Goal: Task Accomplishment & Management: Use online tool/utility

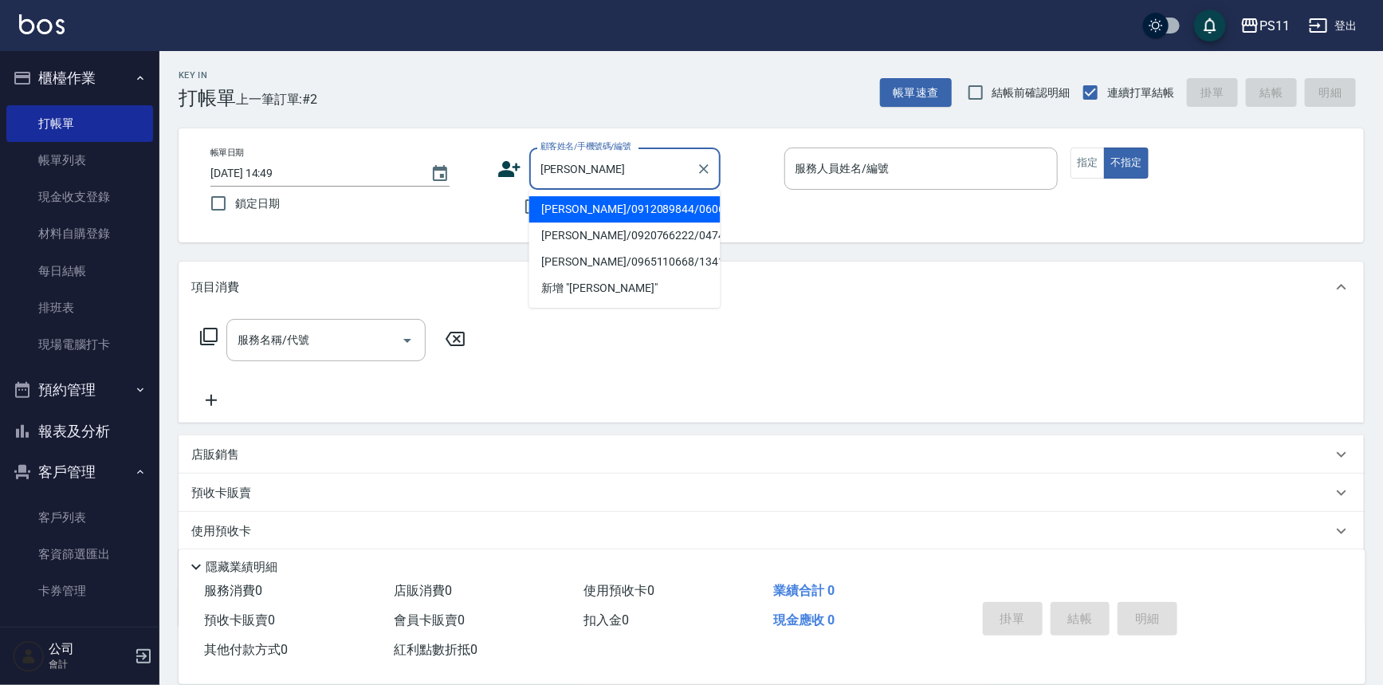
click at [608, 214] on li "[PERSON_NAME]/0912089844/0606" at bounding box center [624, 209] width 191 height 26
type input "[PERSON_NAME]/0912089844/0606"
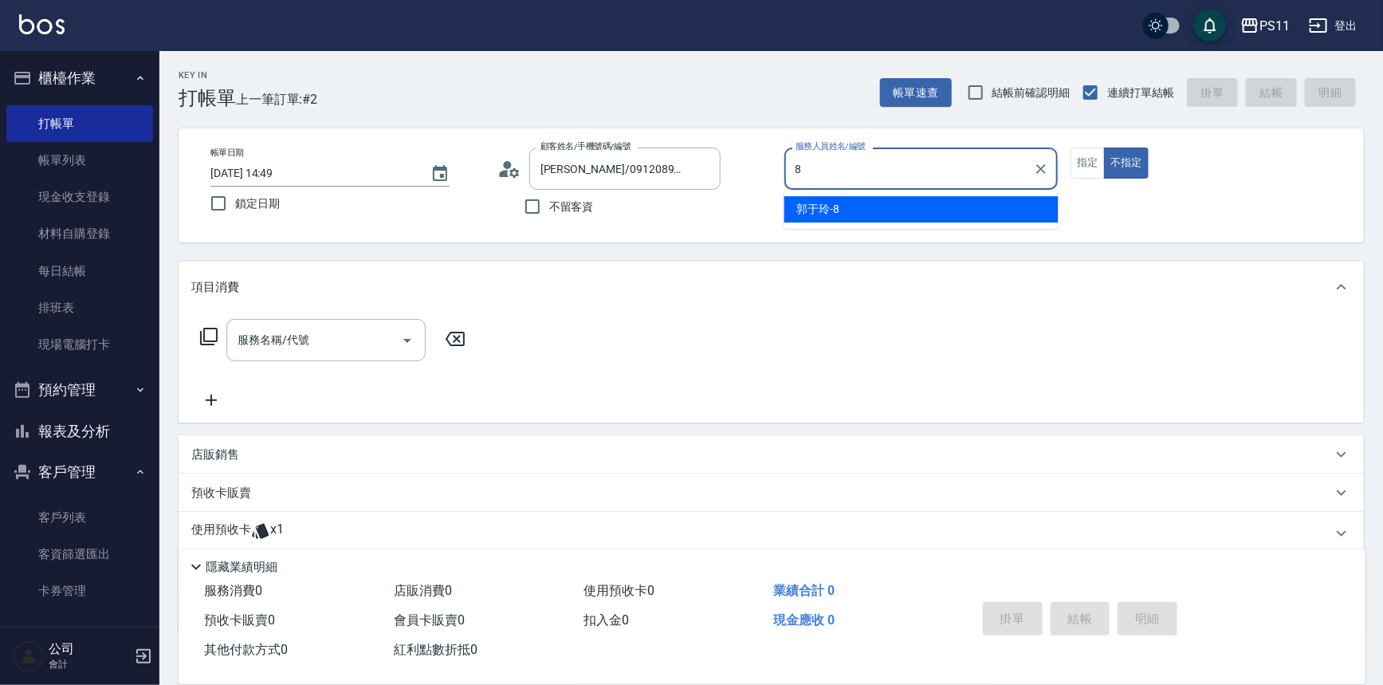
type input "[PERSON_NAME]-8"
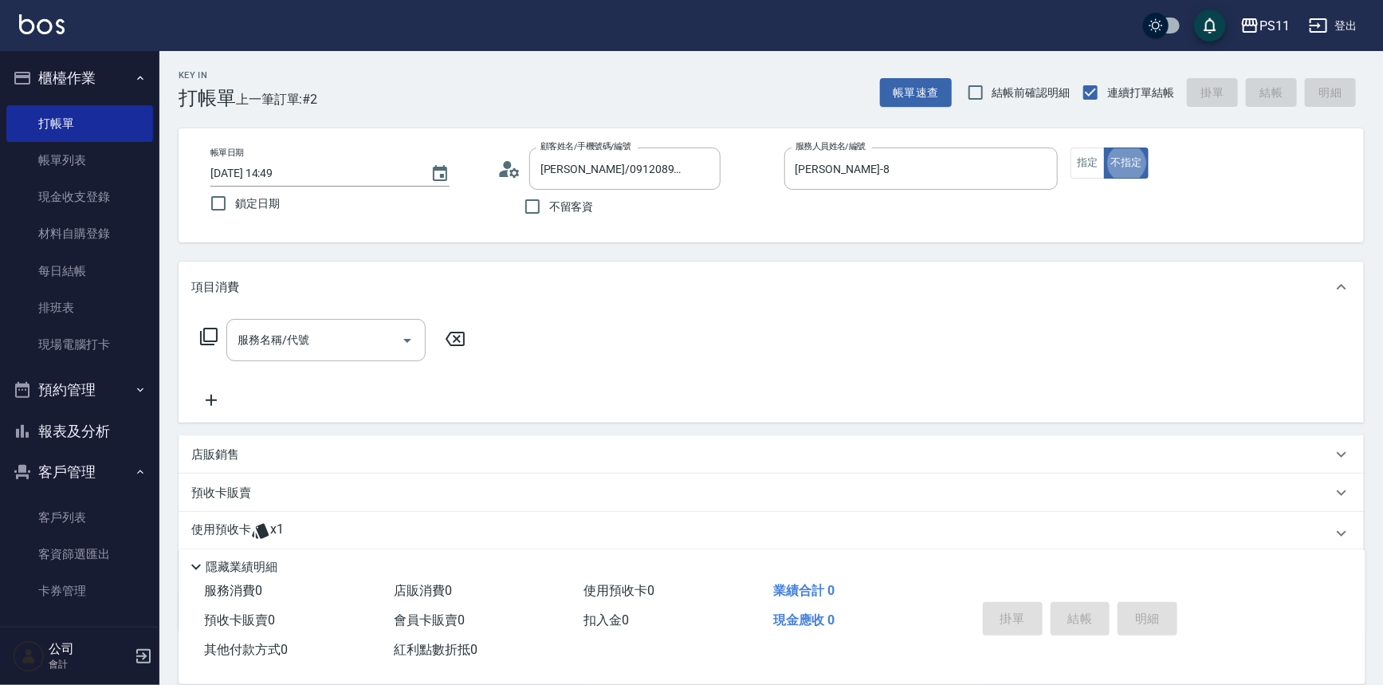
type button "false"
click at [699, 164] on icon "Clear" at bounding box center [704, 169] width 16 height 16
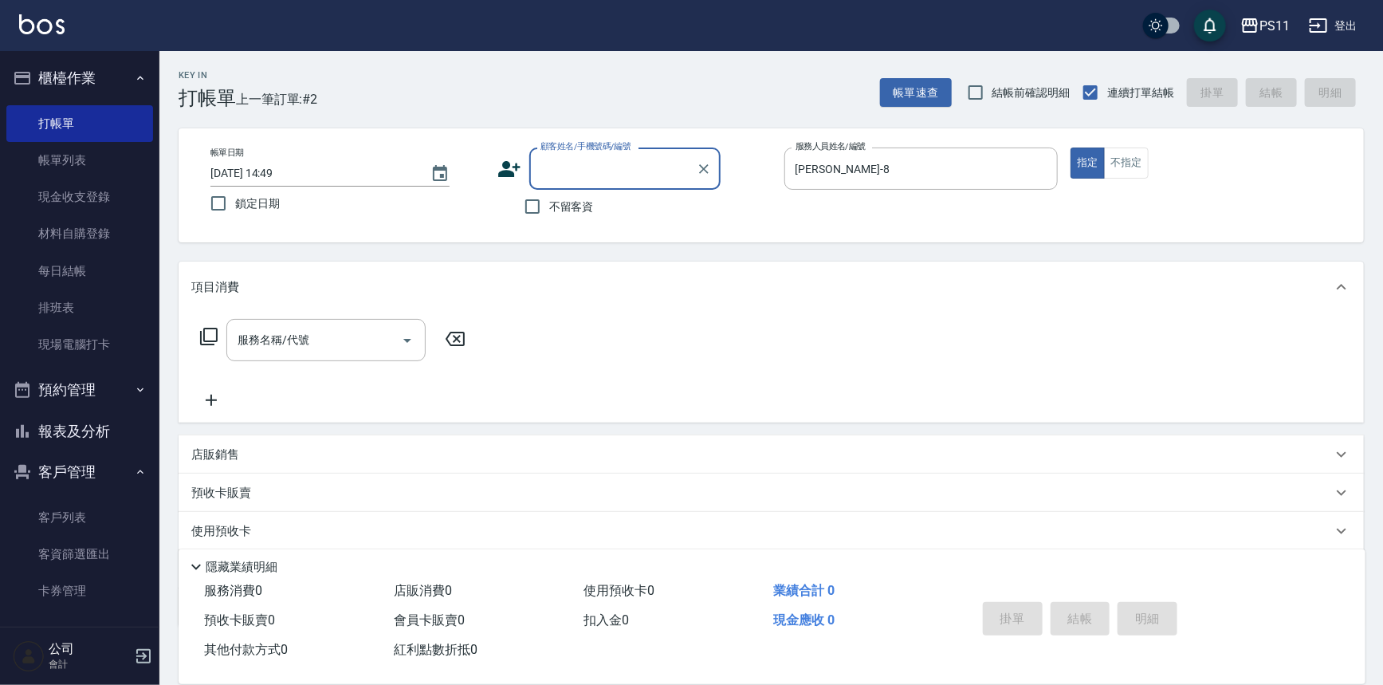
click at [661, 172] on input "顧客姓名/手機號碼/編號" at bounding box center [612, 169] width 153 height 28
click at [599, 209] on li "[PERSON_NAME]/0970176650/1971" at bounding box center [624, 209] width 191 height 26
type input "[PERSON_NAME]/0970176650/1971"
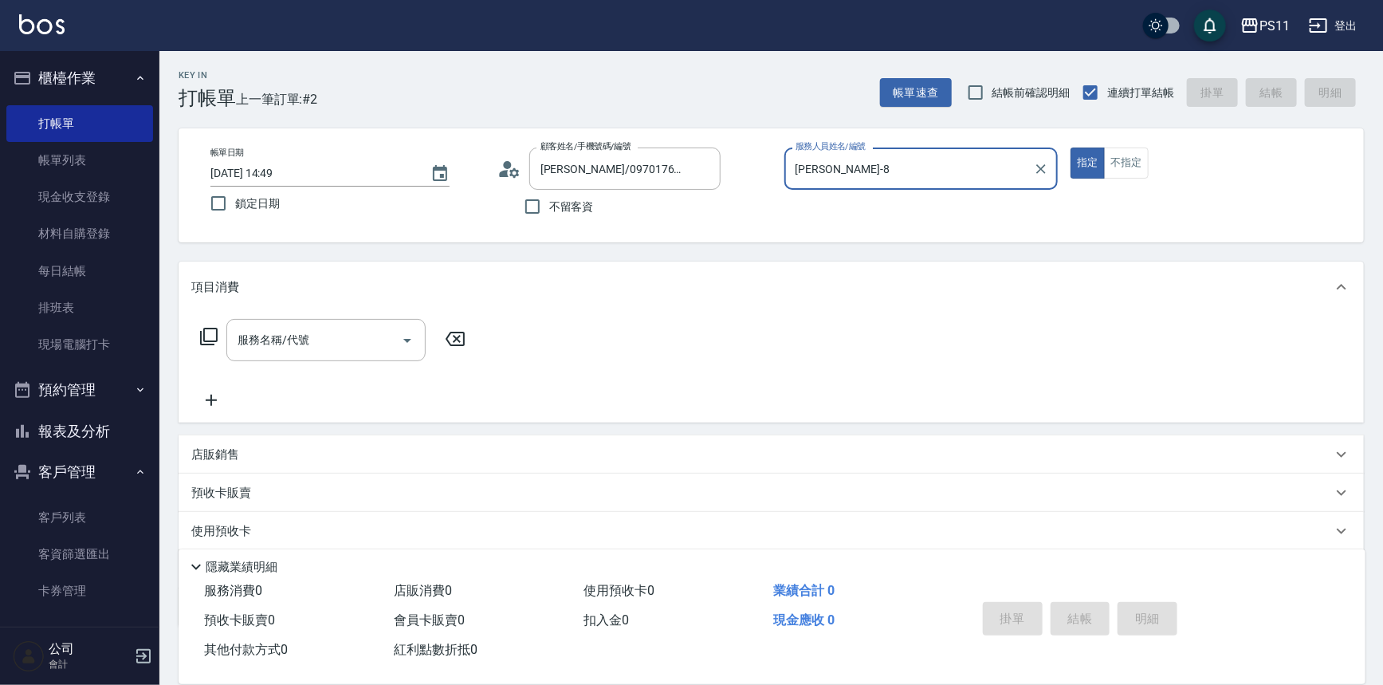
click at [203, 336] on icon at bounding box center [209, 337] width 18 height 18
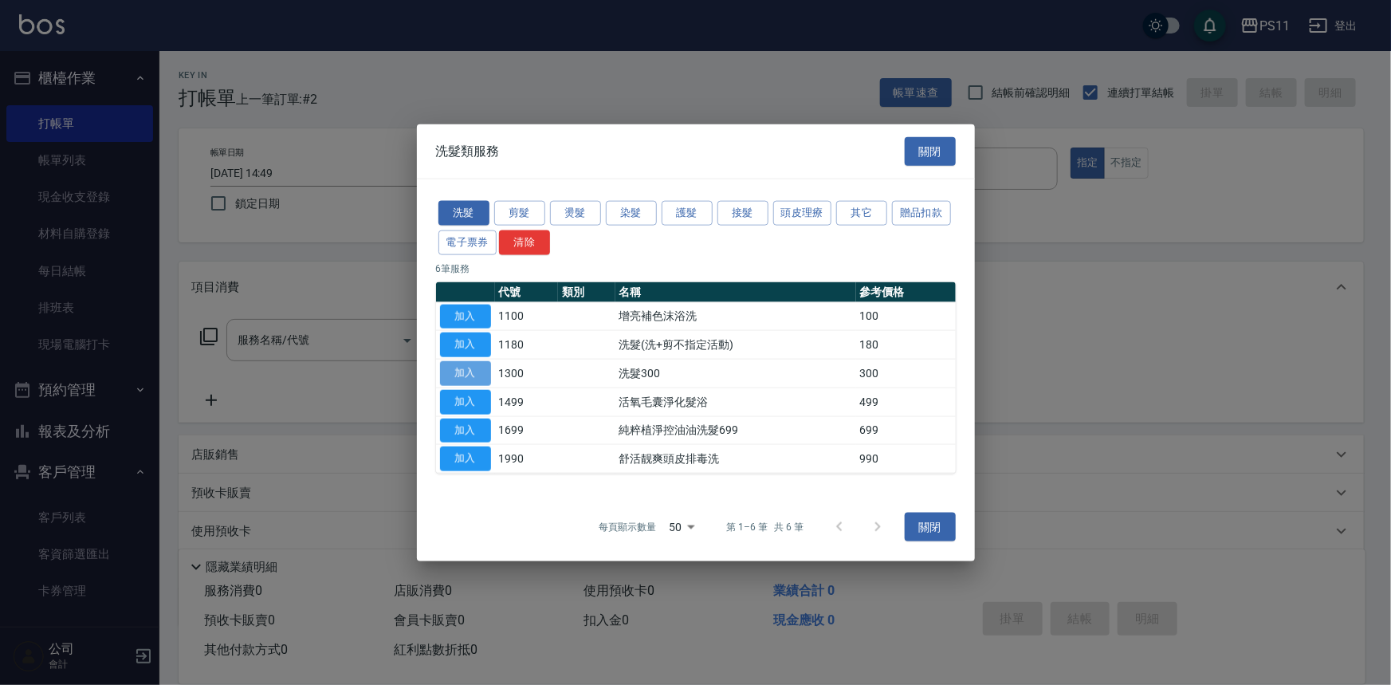
click at [474, 370] on button "加入" at bounding box center [465, 373] width 51 height 25
type input "洗髮300(1300)"
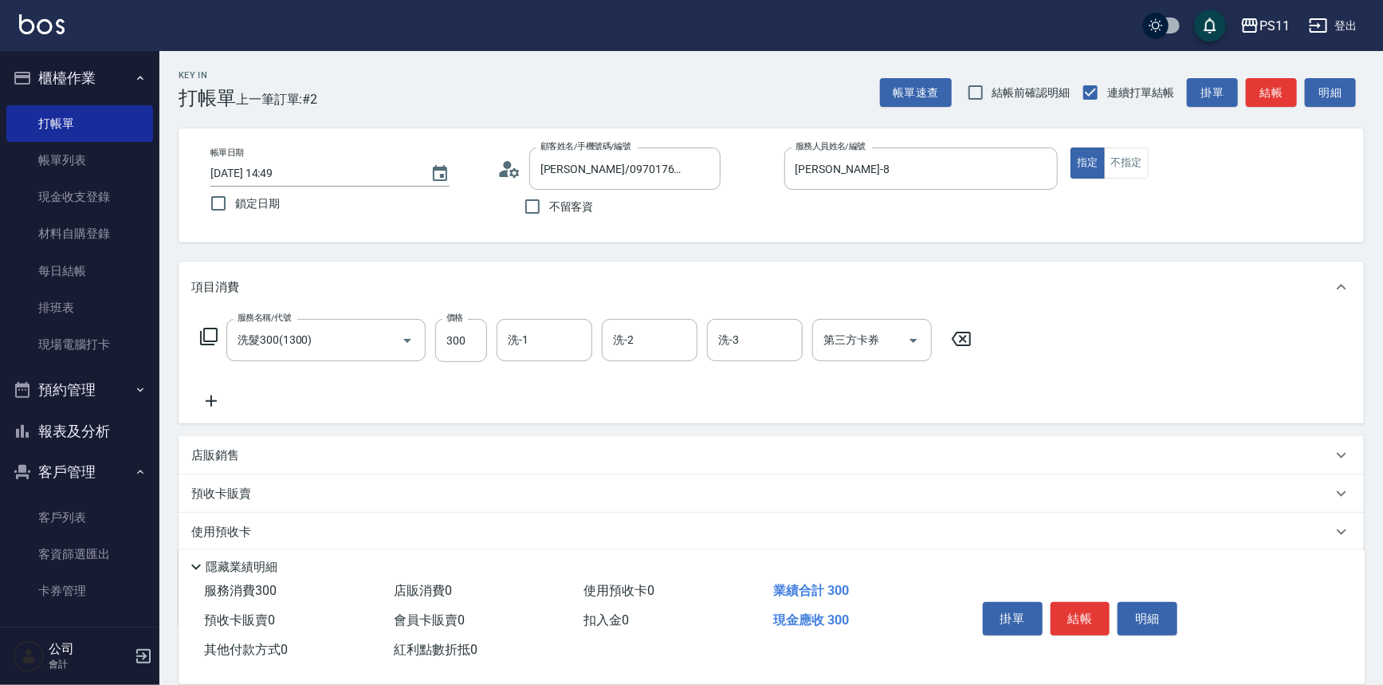
drag, startPoint x: 541, startPoint y: 340, endPoint x: 398, endPoint y: 294, distance: 150.5
click at [533, 343] on input "洗-1" at bounding box center [544, 340] width 81 height 28
type input "[PERSON_NAME]-20"
click at [210, 391] on icon at bounding box center [211, 400] width 40 height 19
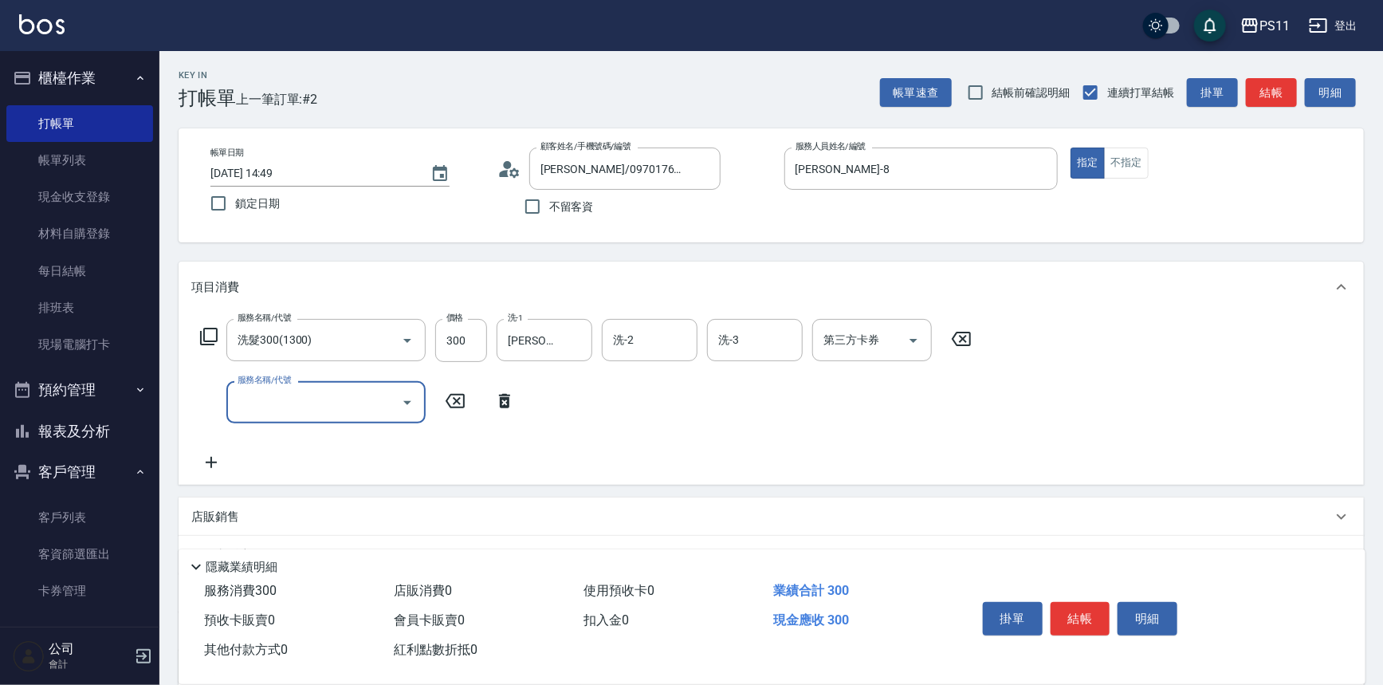
click at [263, 392] on input "服務名稱/代號" at bounding box center [314, 402] width 161 height 28
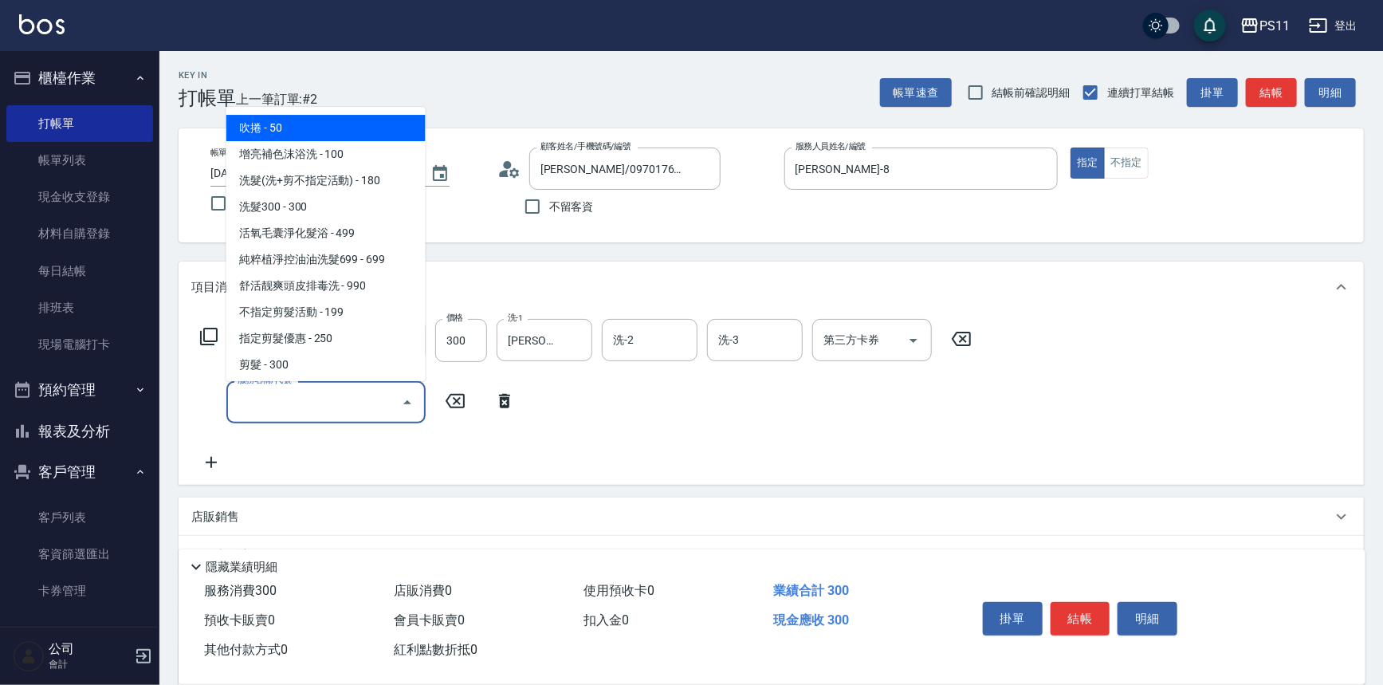
scroll to position [217, 0]
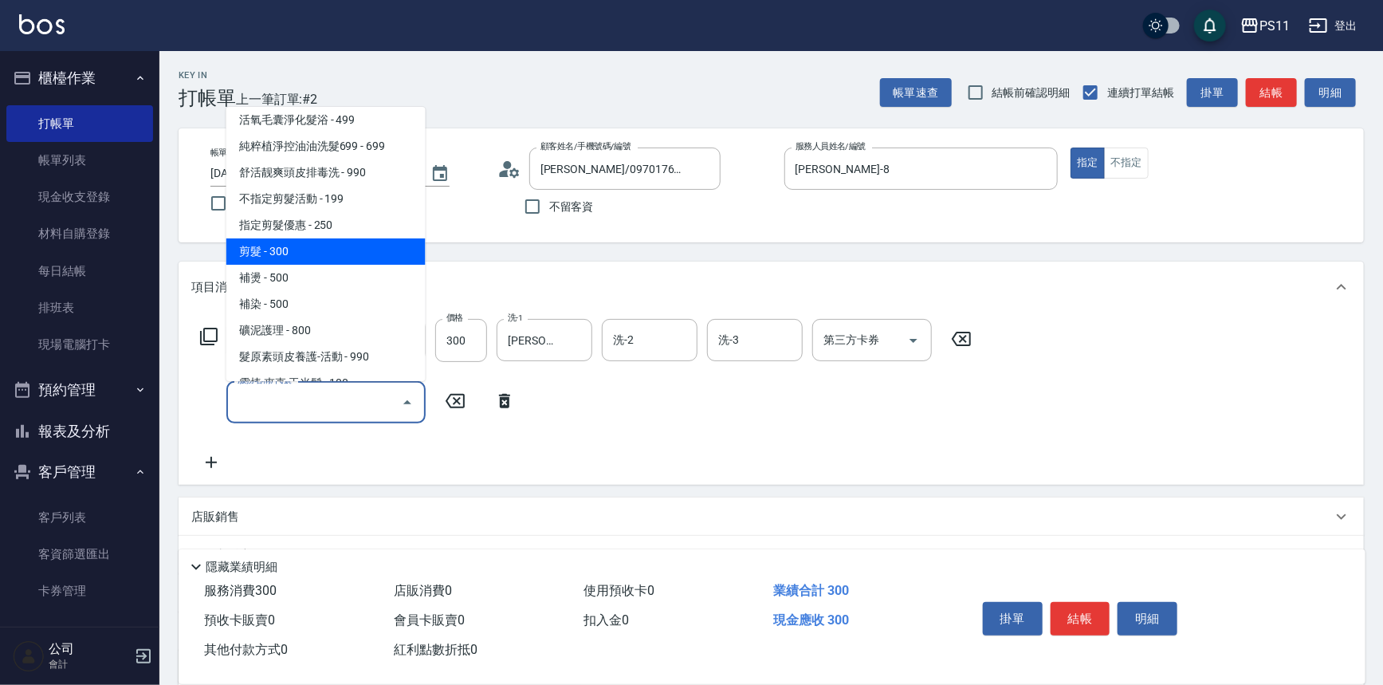
click at [328, 249] on span "剪髮 - 300" at bounding box center [325, 251] width 199 height 26
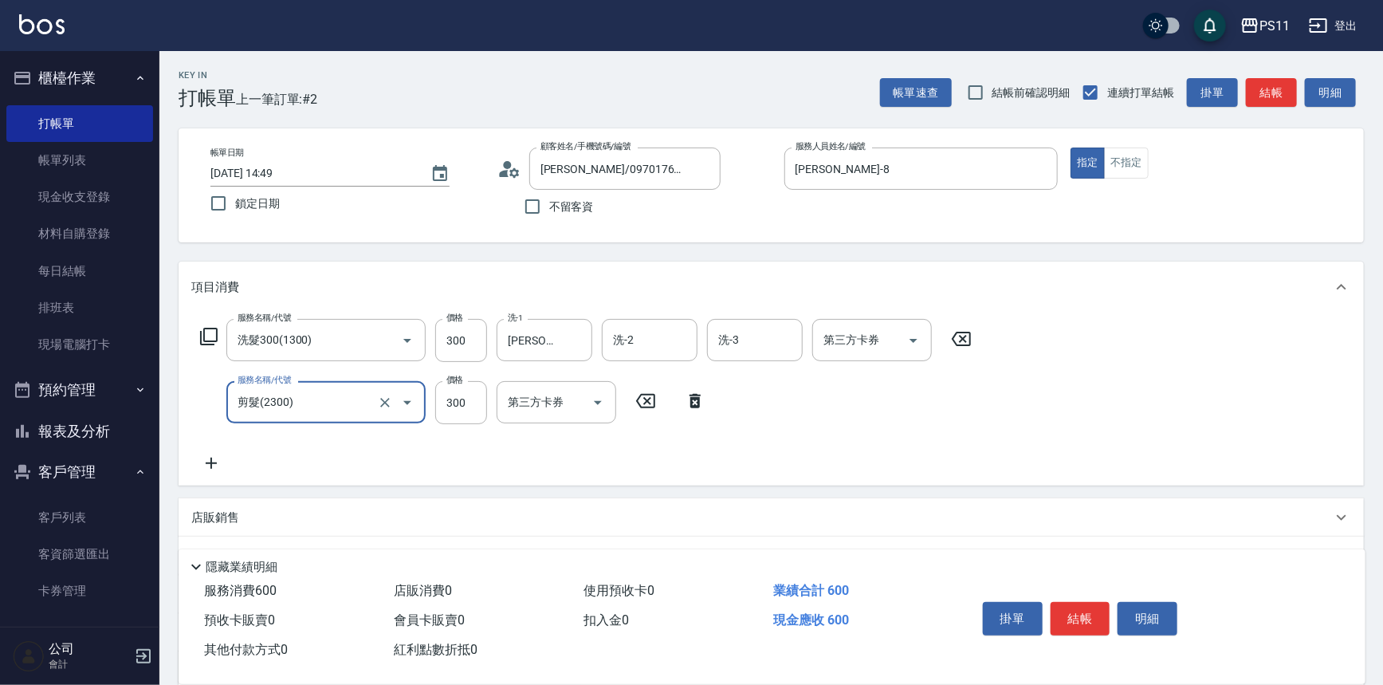
type input "剪髮(2300)"
click at [1089, 604] on button "結帳" at bounding box center [1080, 618] width 60 height 33
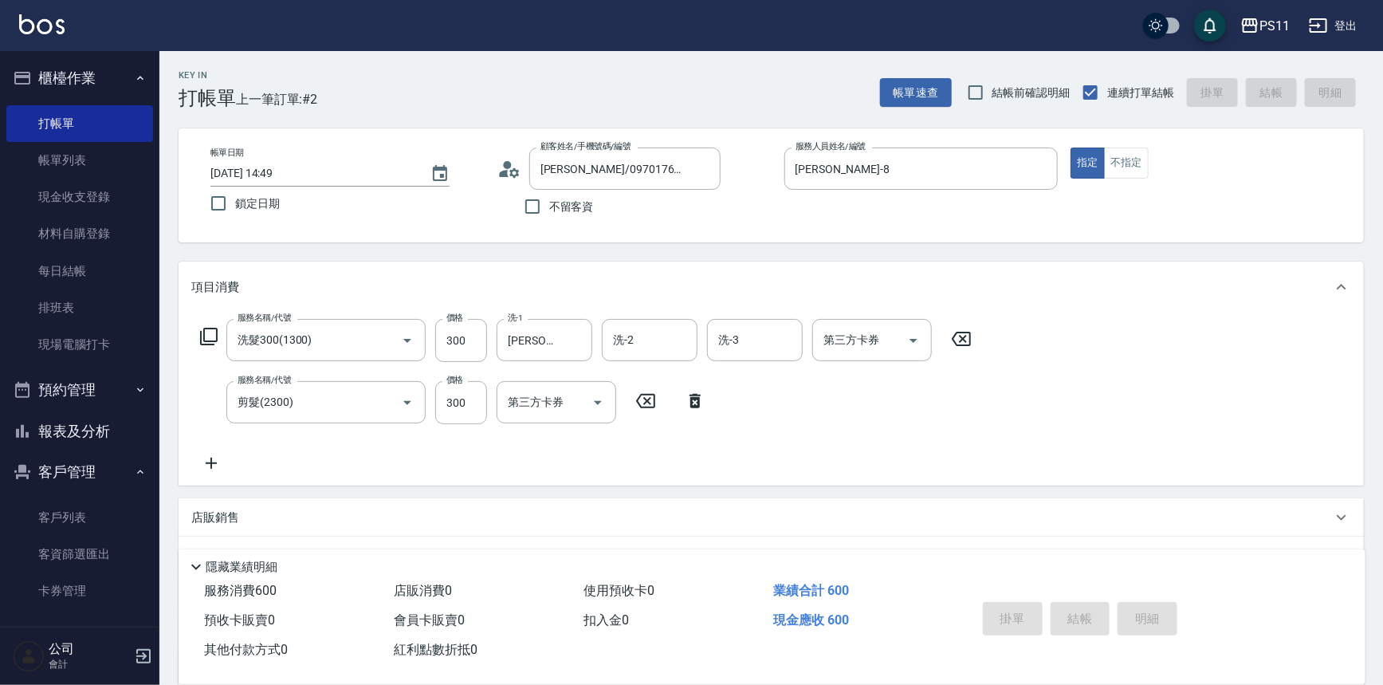
type input "[DATE] 17:08"
